Goal: Find specific page/section

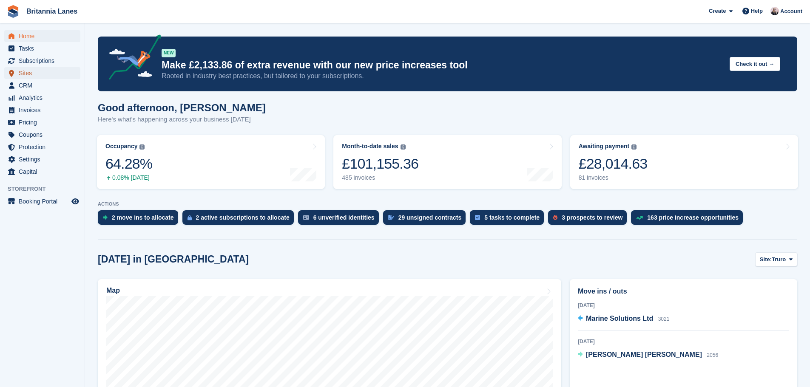
click at [30, 72] on span "Sites" at bounding box center [44, 73] width 51 height 12
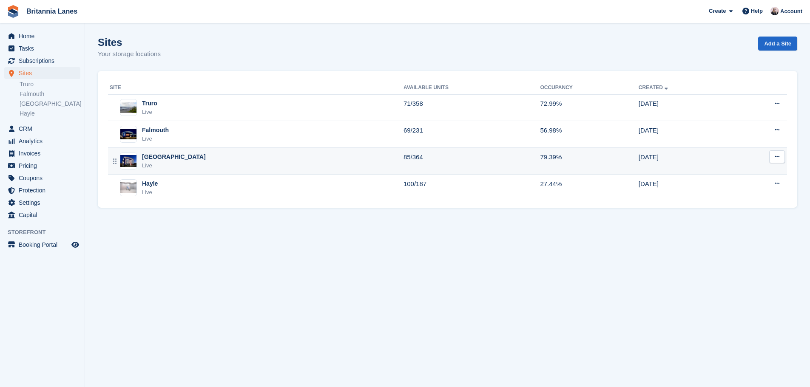
click at [157, 166] on div "Live" at bounding box center [174, 165] width 64 height 8
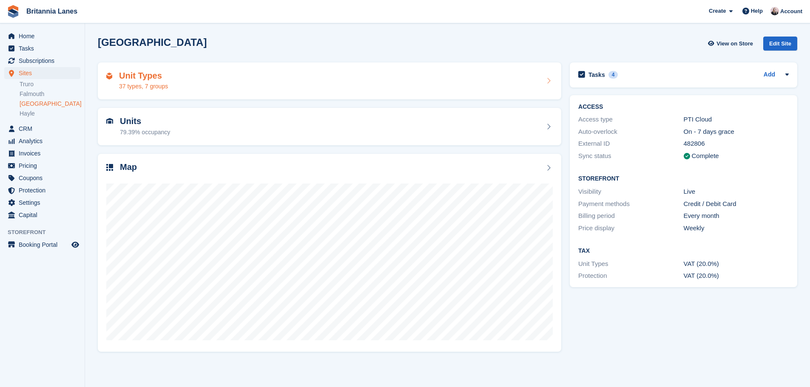
click at [167, 86] on div "37 types, 7 groups" at bounding box center [143, 86] width 49 height 9
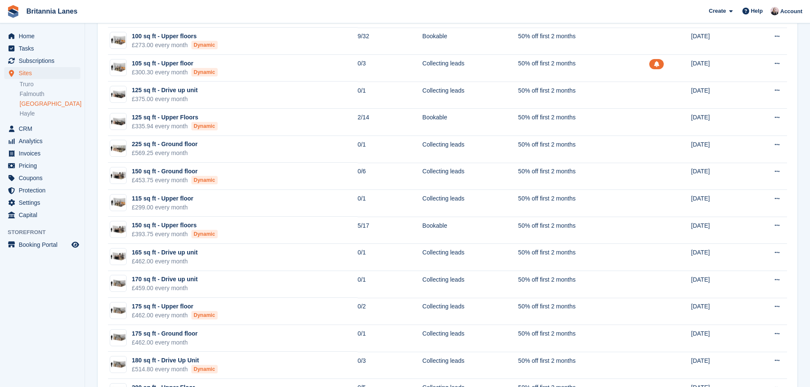
scroll to position [552, 0]
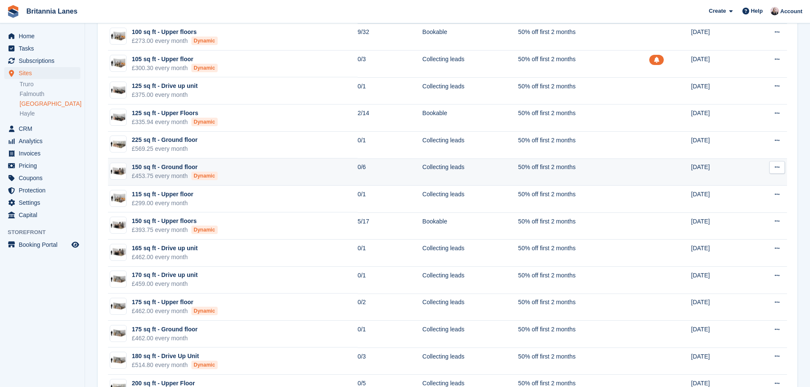
click at [286, 169] on td "150 sq ft - Ground floor £453.75 every month Dynamic" at bounding box center [232, 172] width 249 height 27
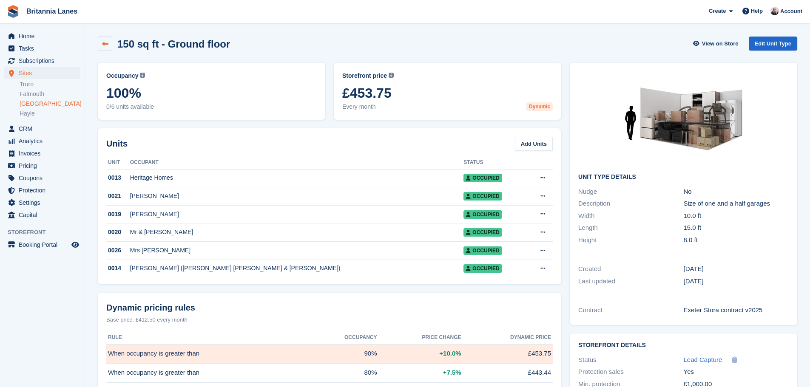
click at [109, 47] on link at bounding box center [105, 44] width 14 height 14
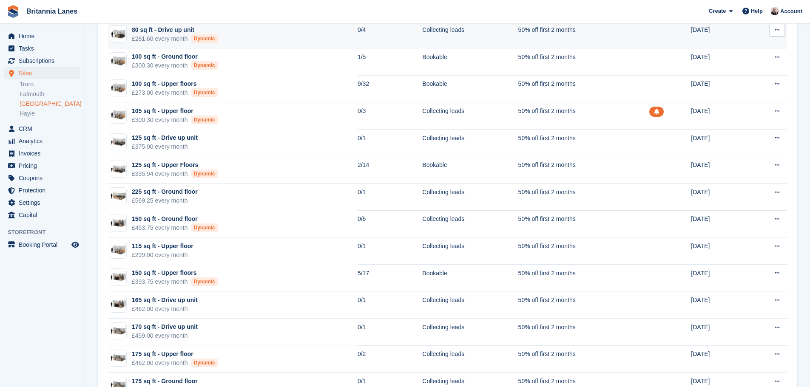
scroll to position [510, 0]
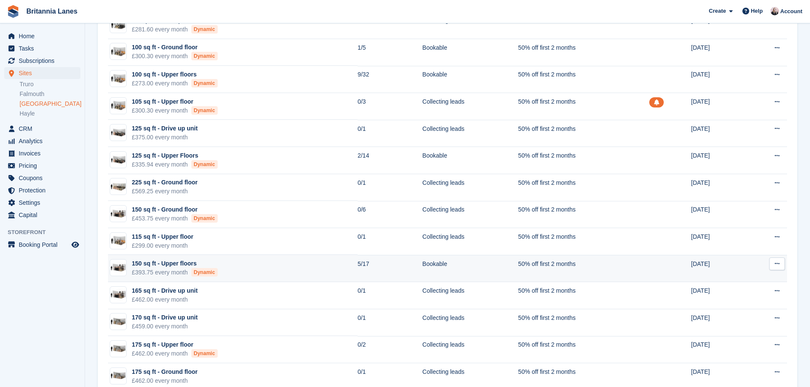
click at [201, 274] on div "Dynamic" at bounding box center [204, 272] width 26 height 8
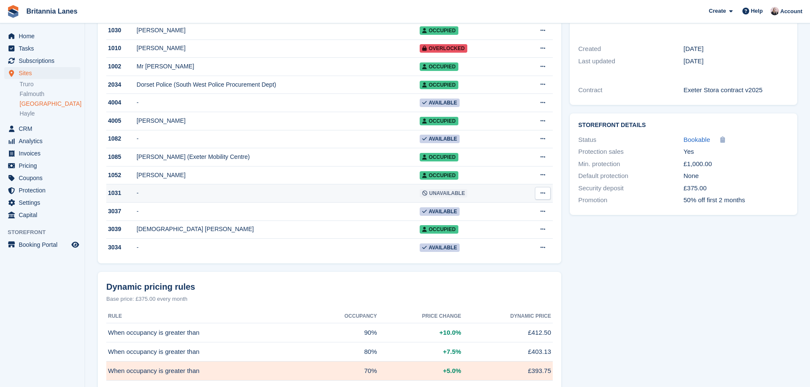
scroll to position [382, 0]
